Goal: Task Accomplishment & Management: Manage account settings

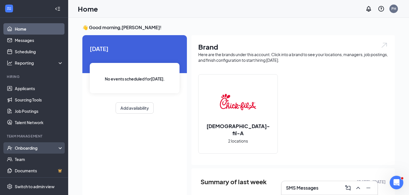
click at [43, 151] on div "Onboarding" at bounding box center [37, 148] width 44 height 6
click at [46, 157] on link "Overview" at bounding box center [39, 159] width 49 height 11
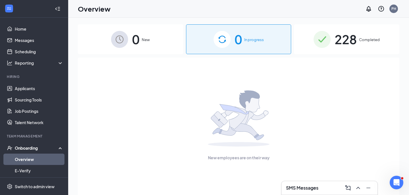
click at [361, 42] on span "Completed" at bounding box center [369, 40] width 21 height 6
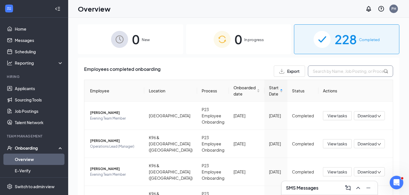
click at [335, 74] on input "text" at bounding box center [350, 71] width 85 height 11
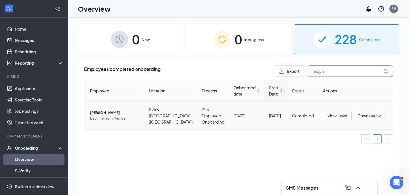
type input "Jaidyn"
click at [108, 114] on span "[PERSON_NAME]" at bounding box center [115, 113] width 50 height 6
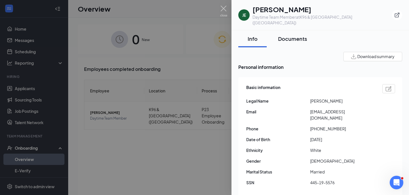
click at [299, 35] on div "Documents" at bounding box center [292, 38] width 29 height 7
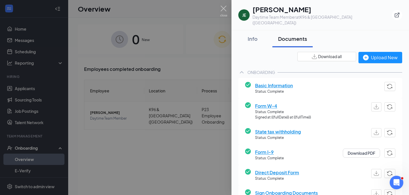
click at [272, 103] on span "Form W-4" at bounding box center [283, 106] width 56 height 7
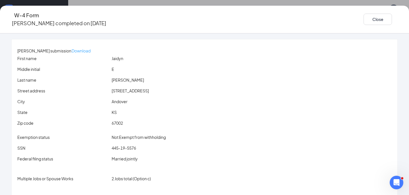
click at [91, 48] on p "Download" at bounding box center [81, 51] width 19 height 6
click at [363, 21] on button "Close" at bounding box center [377, 19] width 28 height 11
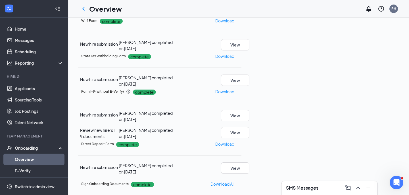
scroll to position [87, 0]
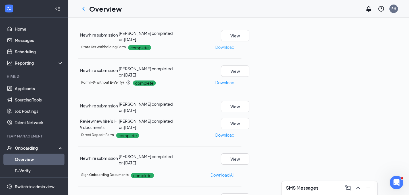
click at [234, 50] on p "Download" at bounding box center [224, 47] width 19 height 6
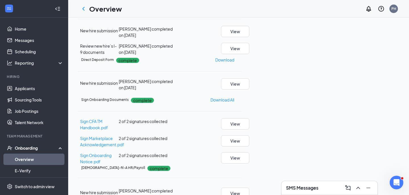
scroll to position [164, 0]
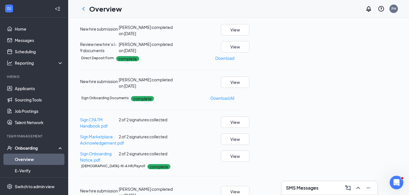
click at [234, 9] on p "Download" at bounding box center [224, 6] width 19 height 6
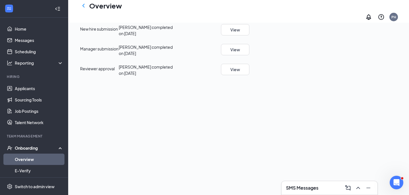
scroll to position [129, 0]
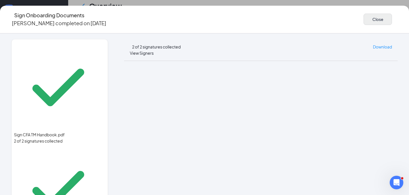
click at [363, 20] on button "Close" at bounding box center [377, 19] width 28 height 11
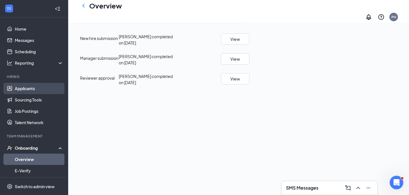
scroll to position [83, 0]
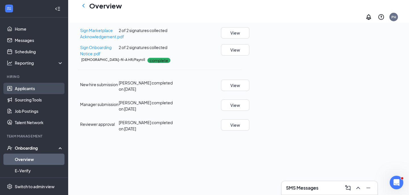
click at [35, 91] on link "Applicants" at bounding box center [39, 88] width 49 height 11
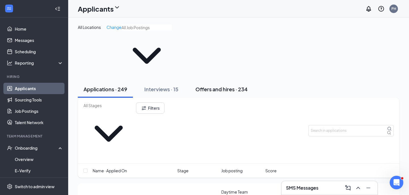
click at [224, 86] on div "Offers and hires · 234" at bounding box center [221, 89] width 52 height 7
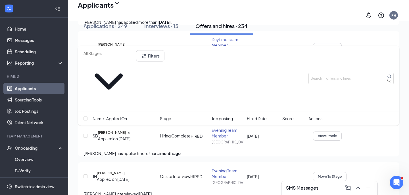
scroll to position [334, 0]
click at [342, 88] on icon "Ellipses" at bounding box center [342, 88] width 0 height 0
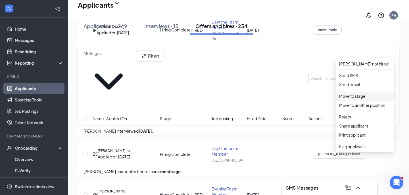
scroll to position [413, 0]
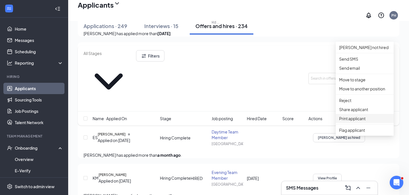
click at [355, 123] on li "Print applicant" at bounding box center [365, 118] width 58 height 9
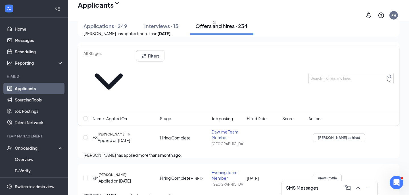
click at [214, 19] on div "Applications · 249 Interviews · 15 Offers and hires · 234" at bounding box center [238, 26] width 321 height 17
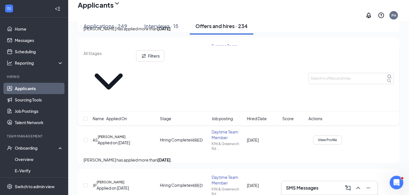
scroll to position [239, 0]
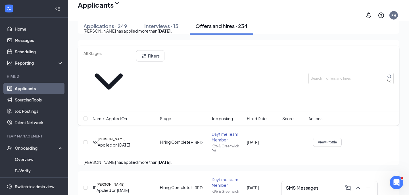
click at [126, 142] on h5 "[PERSON_NAME]" at bounding box center [112, 139] width 28 height 5
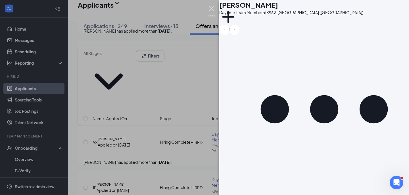
click at [210, 9] on img at bounding box center [211, 11] width 7 height 11
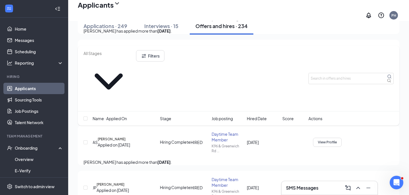
click at [342, 138] on icon "Ellipses" at bounding box center [342, 138] width 0 height 0
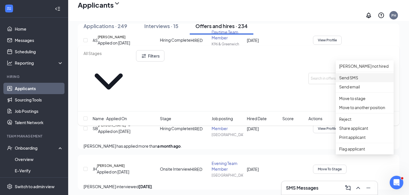
scroll to position [346, 0]
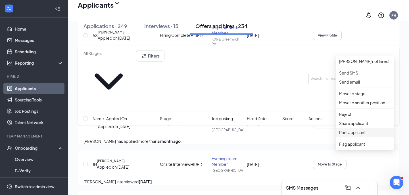
click at [358, 136] on p "Print applicant" at bounding box center [364, 132] width 51 height 6
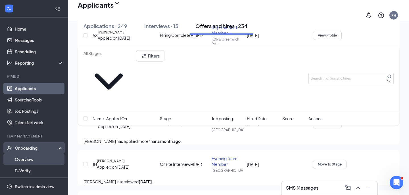
click at [40, 159] on link "Overview" at bounding box center [39, 159] width 49 height 11
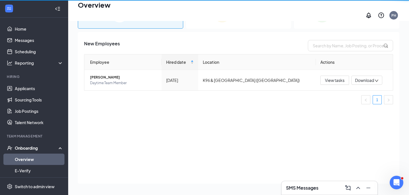
scroll to position [26, 0]
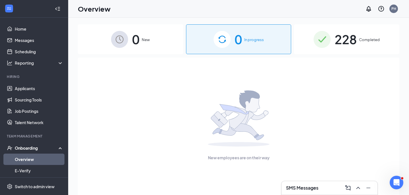
click at [332, 43] on div "228 Completed" at bounding box center [346, 39] width 105 height 30
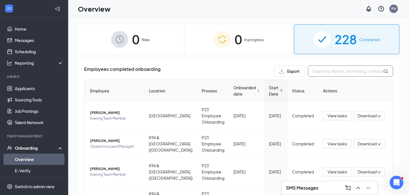
click at [322, 73] on input "text" at bounding box center [350, 71] width 85 height 11
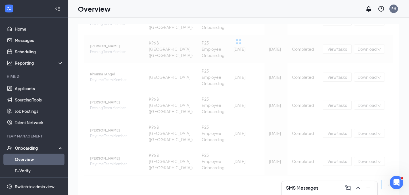
scroll to position [95, 0]
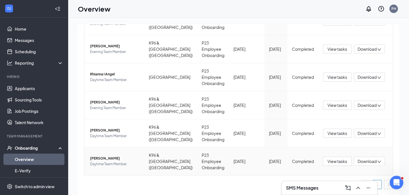
type input "[PERSON_NAME]"
click at [109, 159] on span "[PERSON_NAME]" at bounding box center [115, 159] width 50 height 6
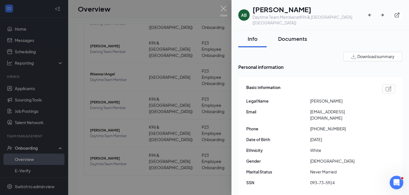
click at [296, 35] on div "Documents" at bounding box center [292, 38] width 29 height 7
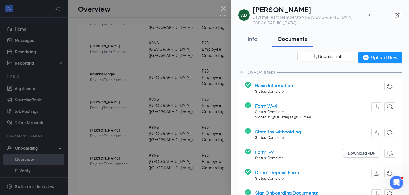
click at [270, 103] on span "Form W-4" at bounding box center [283, 106] width 56 height 7
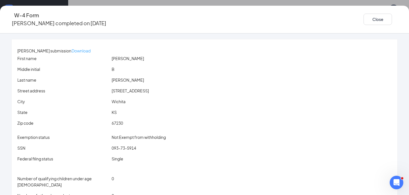
click at [91, 48] on p "Download" at bounding box center [81, 51] width 19 height 6
click at [363, 20] on button "Close" at bounding box center [377, 19] width 28 height 11
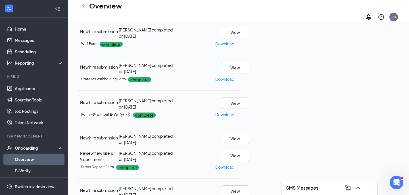
scroll to position [66, 0]
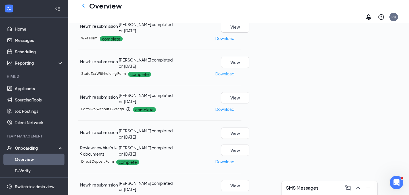
click at [234, 77] on p "Download" at bounding box center [224, 74] width 19 height 6
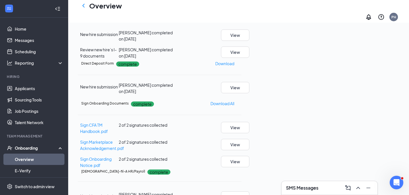
scroll to position [101, 0]
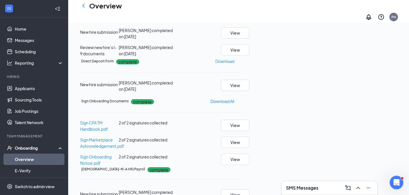
click at [234, 12] on p "Download" at bounding box center [224, 9] width 19 height 6
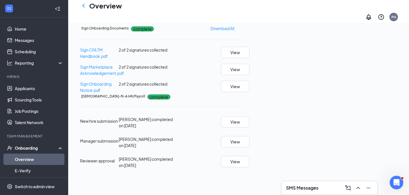
scroll to position [173, 0]
click at [249, 76] on button "View" at bounding box center [235, 69] width 28 height 11
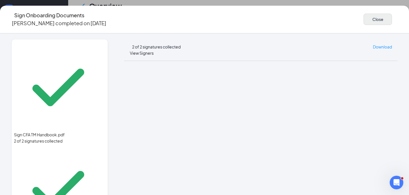
click at [363, 16] on button "Close" at bounding box center [377, 19] width 28 height 11
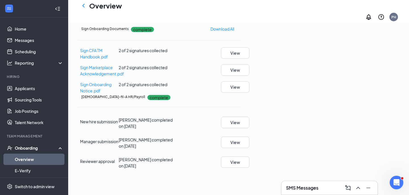
scroll to position [83, 0]
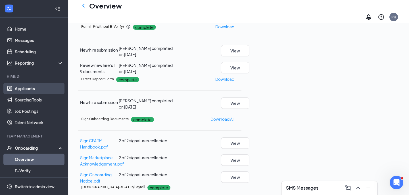
click at [53, 91] on link "Applicants" at bounding box center [39, 88] width 49 height 11
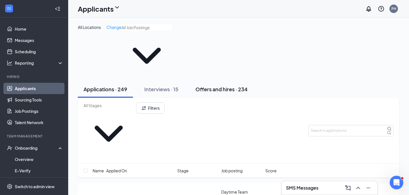
click at [245, 81] on button "Offers and hires · 234" at bounding box center [222, 89] width 64 height 17
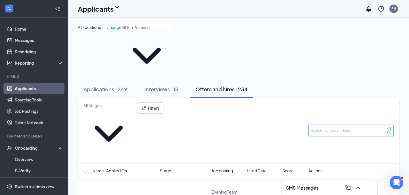
click at [328, 125] on input "text" at bounding box center [350, 130] width 85 height 11
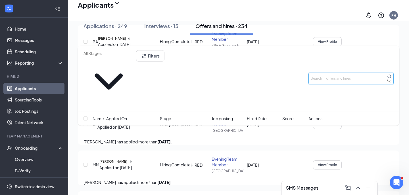
scroll to position [127, 0]
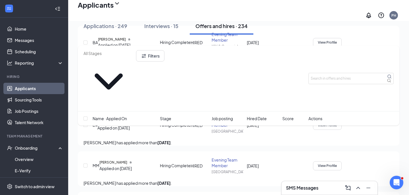
click at [342, 121] on icon "Ellipses" at bounding box center [342, 121] width 0 height 0
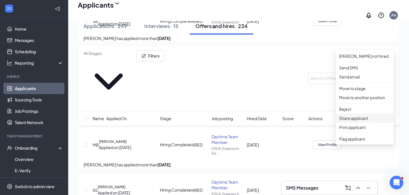
scroll to position [192, 0]
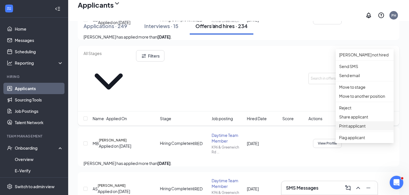
click at [358, 129] on p "Print applicant" at bounding box center [364, 126] width 51 height 6
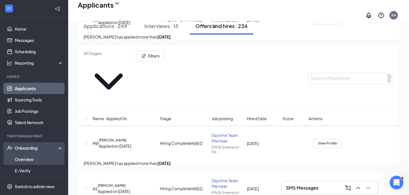
click at [26, 160] on link "Overview" at bounding box center [39, 159] width 49 height 11
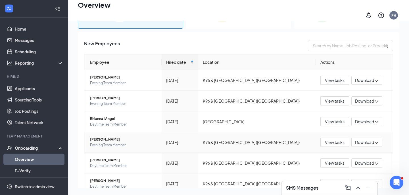
scroll to position [26, 0]
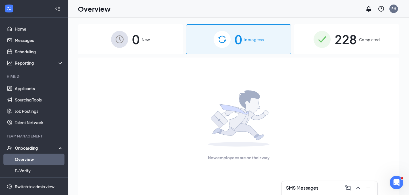
click at [358, 39] on div "228 Completed" at bounding box center [346, 39] width 105 height 30
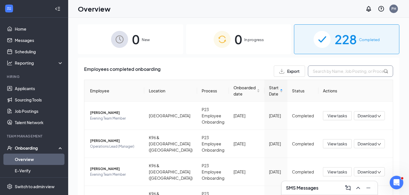
click at [339, 71] on input "text" at bounding box center [350, 71] width 85 height 11
type input "[PERSON_NAME]"
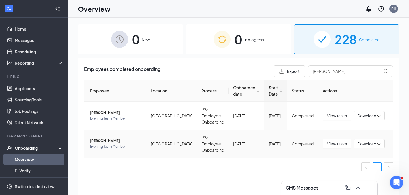
click at [115, 142] on span "[PERSON_NAME]" at bounding box center [116, 141] width 52 height 6
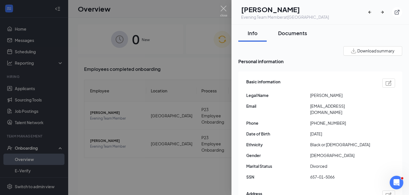
click at [301, 34] on div "Documents" at bounding box center [292, 33] width 29 height 7
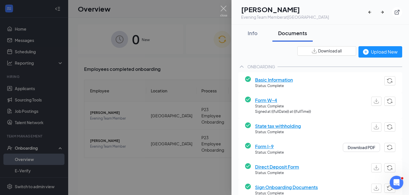
click at [270, 102] on span "Form W-4" at bounding box center [283, 100] width 56 height 7
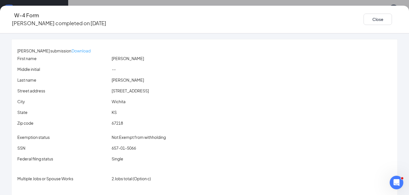
click at [91, 48] on p "Download" at bounding box center [81, 51] width 19 height 6
click at [363, 15] on button "Close" at bounding box center [377, 19] width 28 height 11
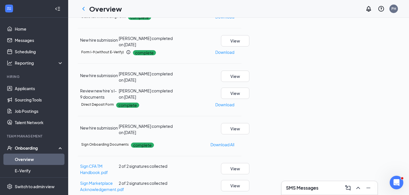
scroll to position [122, 0]
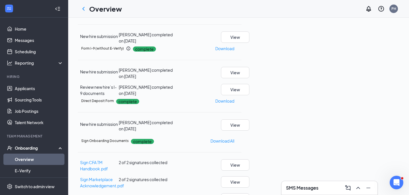
click at [234, 16] on p "Download" at bounding box center [224, 13] width 19 height 6
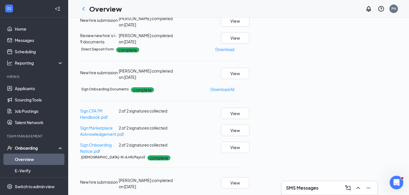
scroll to position [173, 0]
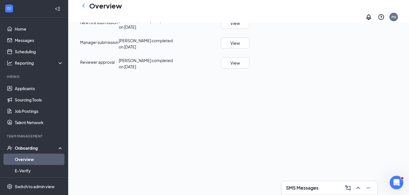
scroll to position [168, 0]
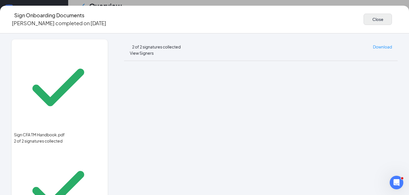
click at [363, 18] on button "Close" at bounding box center [377, 19] width 28 height 11
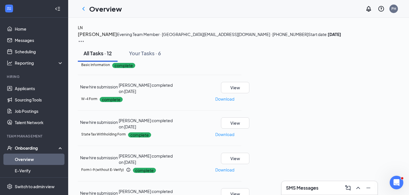
scroll to position [0, 0]
click at [39, 89] on link "Applicants" at bounding box center [39, 88] width 49 height 11
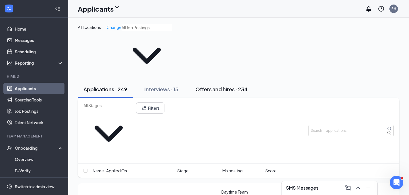
click at [240, 81] on button "Offers and hires · 234" at bounding box center [222, 89] width 64 height 17
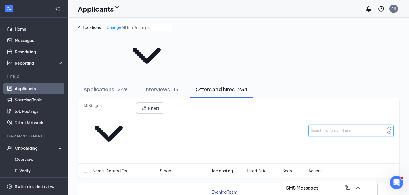
click at [329, 125] on input "text" at bounding box center [350, 130] width 85 height 11
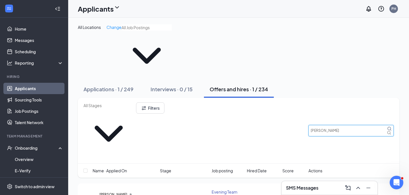
type input "[PERSON_NAME]"
click at [366, 111] on div "Filters [PERSON_NAME] Name · Applied On Stage Job posting Hired Date Score Acti…" at bounding box center [238, 141] width 321 height 86
click at [342, 194] on icon "Ellipses" at bounding box center [342, 194] width 0 height 0
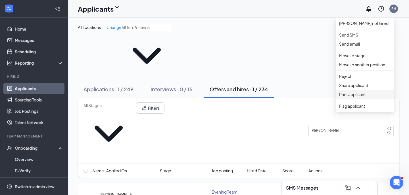
click at [363, 98] on p "Print applicant" at bounding box center [364, 94] width 51 height 6
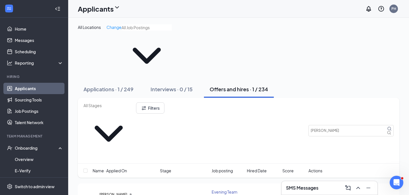
click at [348, 195] on icon "Ellipses" at bounding box center [344, 197] width 5 height 1
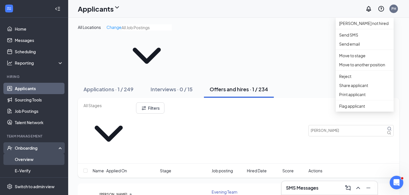
click at [36, 157] on link "Overview" at bounding box center [39, 159] width 49 height 11
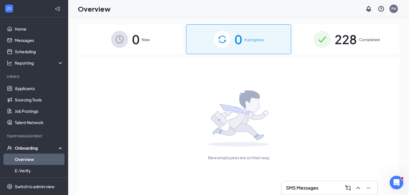
click at [341, 41] on span "228" at bounding box center [346, 40] width 22 height 20
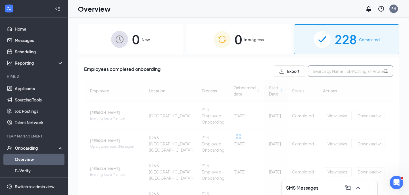
click at [333, 72] on input "text" at bounding box center [350, 71] width 85 height 11
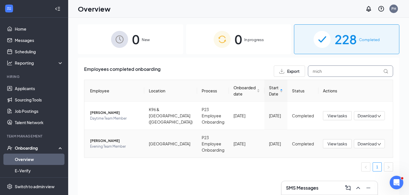
type input "mich"
click at [102, 144] on span "[PERSON_NAME]" at bounding box center [115, 141] width 50 height 6
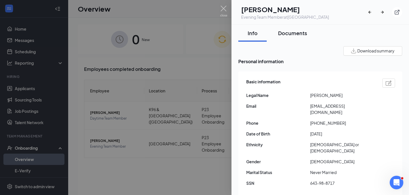
click at [289, 31] on div "Documents" at bounding box center [292, 33] width 29 height 7
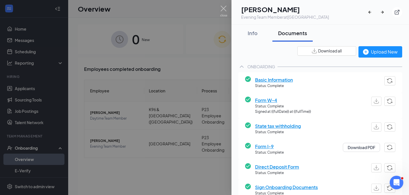
click at [273, 100] on span "Form W-4" at bounding box center [283, 100] width 56 height 7
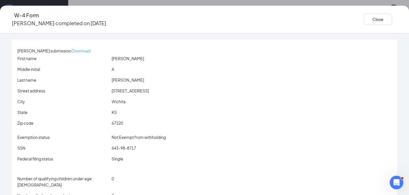
click at [91, 48] on p "Download" at bounding box center [81, 51] width 19 height 6
click at [363, 17] on button "Close" at bounding box center [377, 19] width 28 height 11
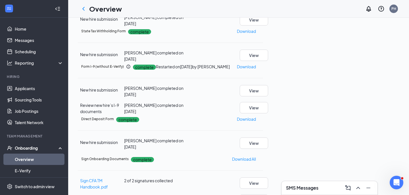
scroll to position [104, 0]
click at [256, 34] on p "Download" at bounding box center [246, 31] width 19 height 6
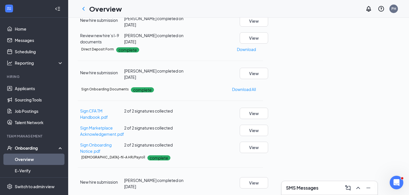
scroll to position [173, 0]
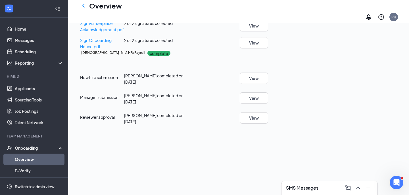
scroll to position [116, 0]
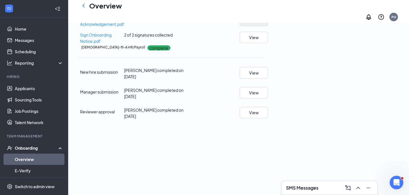
click at [268, 26] on button "View" at bounding box center [254, 20] width 28 height 11
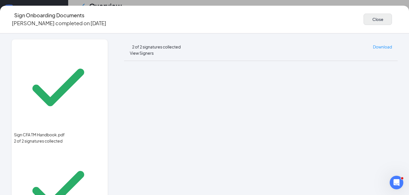
click at [363, 18] on button "Close" at bounding box center [377, 19] width 28 height 11
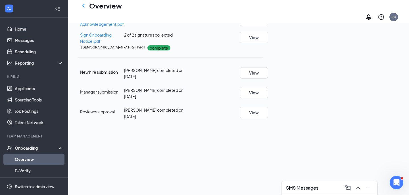
scroll to position [83, 0]
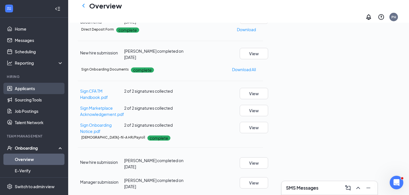
click at [48, 91] on link "Applicants" at bounding box center [39, 88] width 49 height 11
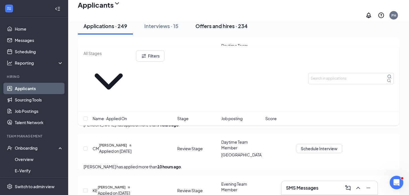
click at [232, 30] on div "Offers and hires · 234" at bounding box center [221, 25] width 52 height 7
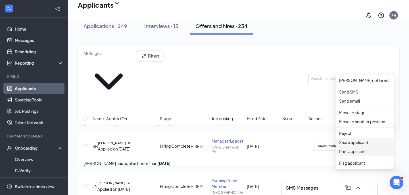
scroll to position [66, 0]
click at [360, 155] on p "Print applicant" at bounding box center [364, 152] width 51 height 6
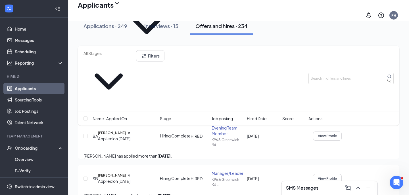
scroll to position [36, 0]
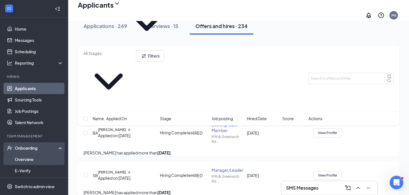
click at [36, 157] on link "Overview" at bounding box center [39, 159] width 49 height 11
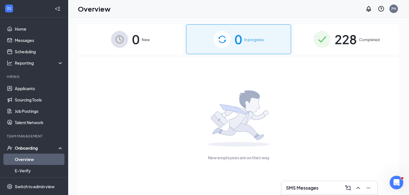
click at [345, 40] on span "228" at bounding box center [346, 40] width 22 height 20
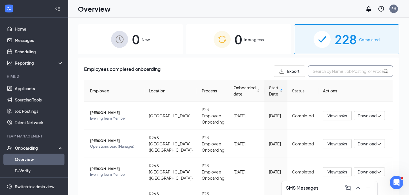
click at [341, 72] on input "text" at bounding box center [350, 71] width 85 height 11
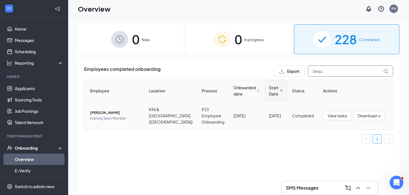
type input "beau"
click at [116, 114] on span "[PERSON_NAME]" at bounding box center [115, 113] width 50 height 6
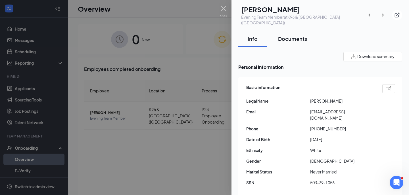
click at [296, 37] on button "Documents" at bounding box center [292, 38] width 40 height 17
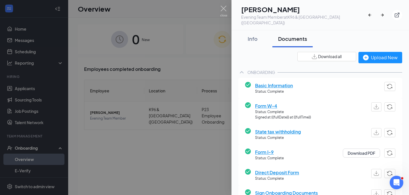
click at [268, 103] on span "Form W-4" at bounding box center [283, 106] width 56 height 7
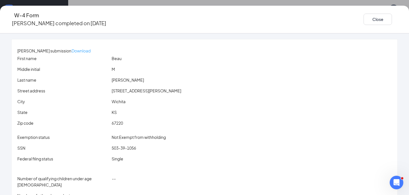
click at [91, 48] on p "Download" at bounding box center [81, 51] width 19 height 6
click at [363, 18] on button "Close" at bounding box center [377, 19] width 28 height 11
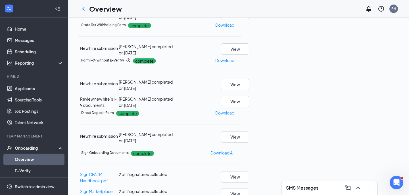
scroll to position [116, 0]
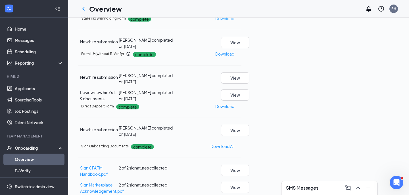
click at [234, 22] on p "Download" at bounding box center [224, 18] width 19 height 6
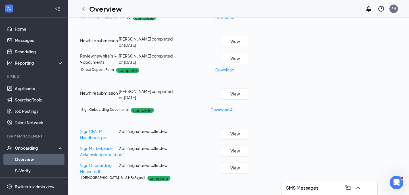
click at [234, 20] on p "Download" at bounding box center [224, 17] width 19 height 6
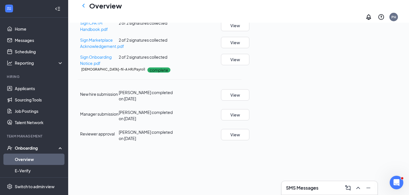
scroll to position [96, 0]
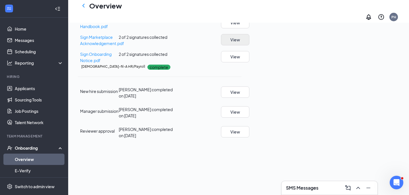
click at [249, 45] on button "View" at bounding box center [235, 39] width 28 height 11
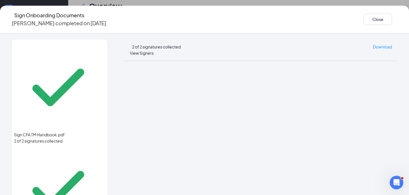
click at [363, 19] on button "Close" at bounding box center [377, 19] width 28 height 11
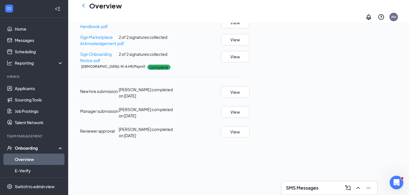
scroll to position [83, 0]
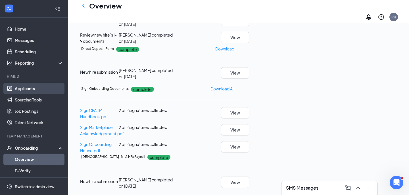
click at [38, 88] on link "Applicants" at bounding box center [39, 88] width 49 height 11
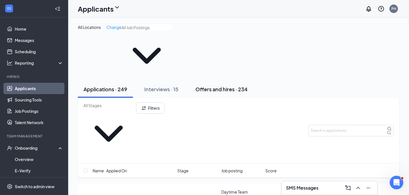
click at [217, 86] on div "Offers and hires · 234" at bounding box center [221, 89] width 52 height 7
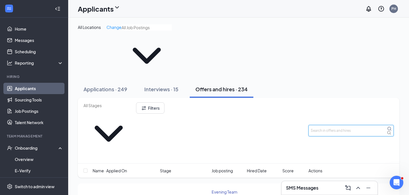
click at [326, 125] on input "text" at bounding box center [350, 130] width 85 height 11
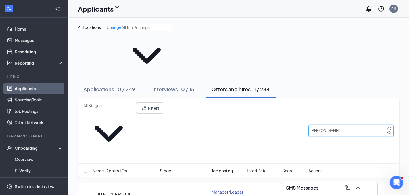
type input "[PERSON_NAME]"
click at [342, 193] on icon "Ellipses" at bounding box center [342, 193] width 0 height 0
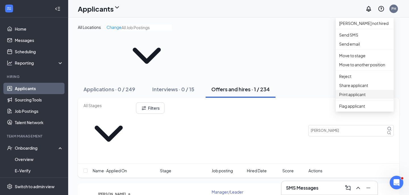
click at [367, 98] on p "Print applicant" at bounding box center [364, 94] width 51 height 6
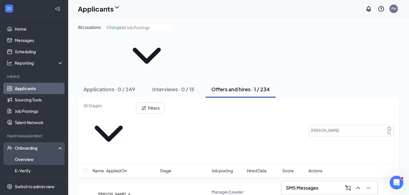
click at [26, 160] on link "Overview" at bounding box center [39, 159] width 49 height 11
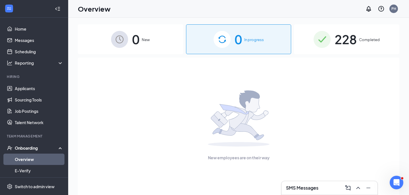
click at [325, 49] on div "228 Completed" at bounding box center [346, 39] width 105 height 30
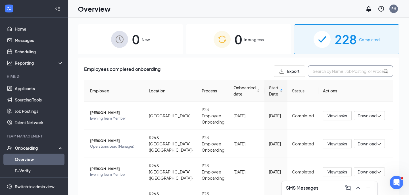
click at [324, 74] on input "text" at bounding box center [350, 71] width 85 height 11
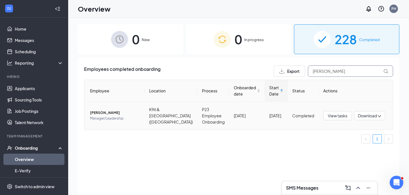
type input "[PERSON_NAME]"
click at [113, 113] on span "[PERSON_NAME]" at bounding box center [115, 113] width 50 height 6
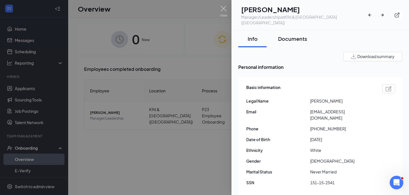
click at [289, 35] on div "Documents" at bounding box center [292, 38] width 29 height 7
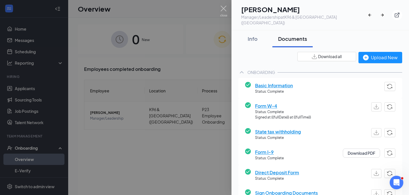
click at [263, 103] on span "Form W-4" at bounding box center [283, 106] width 56 height 7
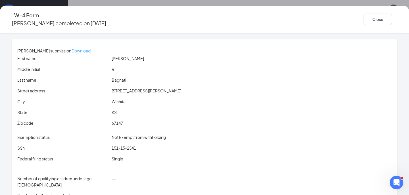
click at [91, 48] on p "Download" at bounding box center [81, 51] width 19 height 6
click at [363, 18] on button "Close" at bounding box center [377, 19] width 28 height 11
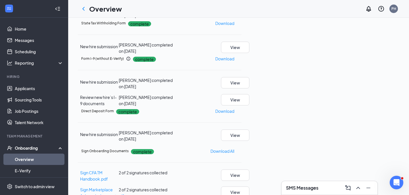
scroll to position [121, 0]
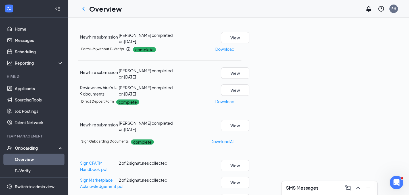
click at [234, 17] on p "Download" at bounding box center [224, 14] width 19 height 6
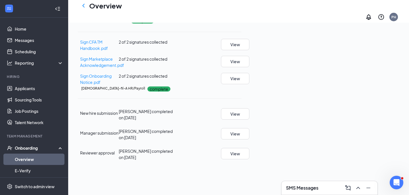
scroll to position [133, 0]
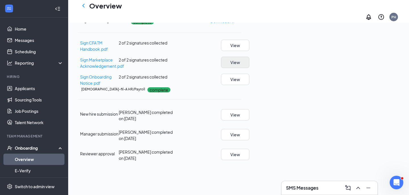
click at [249, 68] on button "View" at bounding box center [235, 62] width 28 height 11
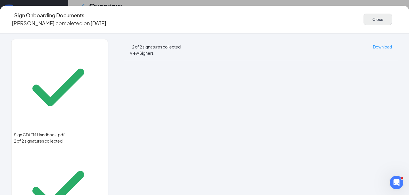
click at [363, 14] on button "Close" at bounding box center [377, 19] width 28 height 11
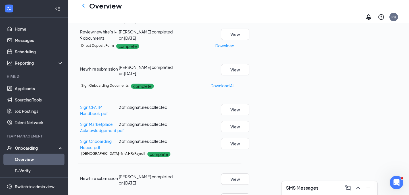
scroll to position [58, 0]
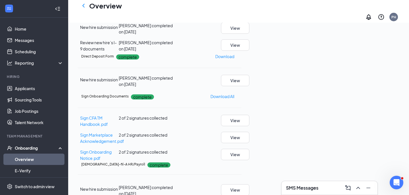
click at [234, 7] on p "Download" at bounding box center [224, 4] width 19 height 6
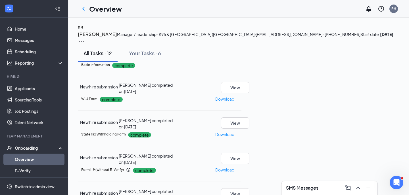
scroll to position [0, 0]
click at [47, 26] on link "Home" at bounding box center [39, 28] width 49 height 11
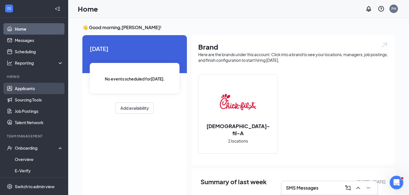
click at [54, 85] on link "Applicants" at bounding box center [39, 88] width 49 height 11
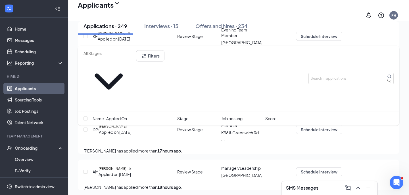
scroll to position [267, 0]
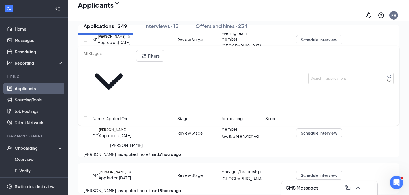
click at [126, 170] on h5 "[PERSON_NAME]" at bounding box center [113, 172] width 28 height 5
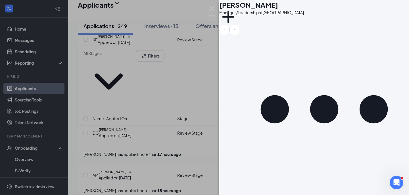
click at [240, 194] on button "Application" at bounding box center [229, 197] width 21 height 6
click at [288, 147] on div "e487a0bc75193febd5fa4c70c6b8173c.pdf" at bounding box center [293, 149] width 43 height 5
click at [213, 9] on img at bounding box center [211, 11] width 7 height 11
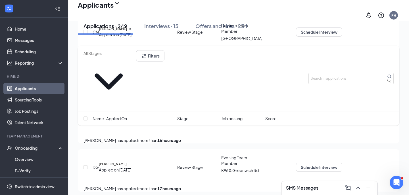
scroll to position [198, 0]
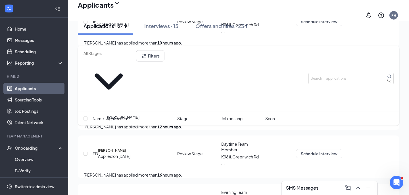
click at [120, 148] on h5 "[PERSON_NAME]" at bounding box center [112, 150] width 28 height 5
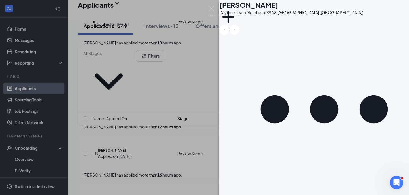
scroll to position [645, 0]
click at [225, 29] on icon "ArrowLeftNew" at bounding box center [224, 29] width 1 height 1
click at [157, 120] on div "KE [PERSON_NAME] Evening Team Member at [GEOGRAPHIC_DATA] Add a tag Application…" at bounding box center [204, 97] width 409 height 195
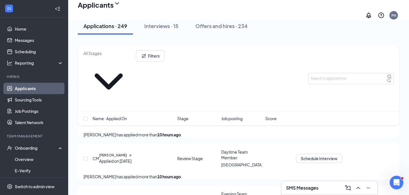
scroll to position [99, 0]
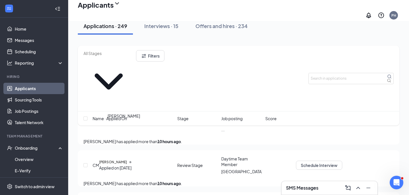
click at [127, 160] on h5 "[PERSON_NAME]" at bounding box center [113, 162] width 28 height 5
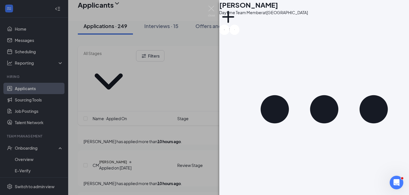
scroll to position [235, 0]
click at [183, 112] on div "CM [PERSON_NAME] Team Member at [GEOGRAPHIC_DATA] Add a tag Application Message…" at bounding box center [204, 97] width 409 height 195
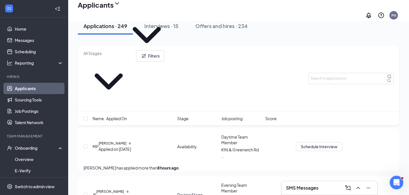
scroll to position [20, 0]
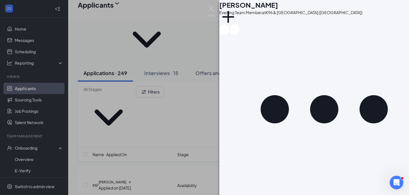
scroll to position [540, 0]
click at [292, 160] on div "8efdd8be845744291f0316a765d5629f.pdf" at bounding box center [293, 162] width 43 height 5
click at [212, 9] on img at bounding box center [211, 11] width 7 height 11
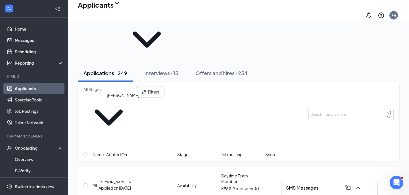
click at [121, 180] on h5 "[PERSON_NAME]" at bounding box center [113, 182] width 28 height 5
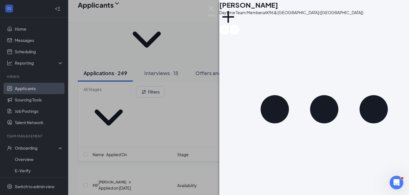
scroll to position [440, 0]
click at [173, 151] on div "MP [PERSON_NAME] Daytime Team Member at [GEOGRAPHIC_DATA] ([GEOGRAPHIC_DATA]) A…" at bounding box center [204, 97] width 409 height 195
